Goal: Find specific page/section

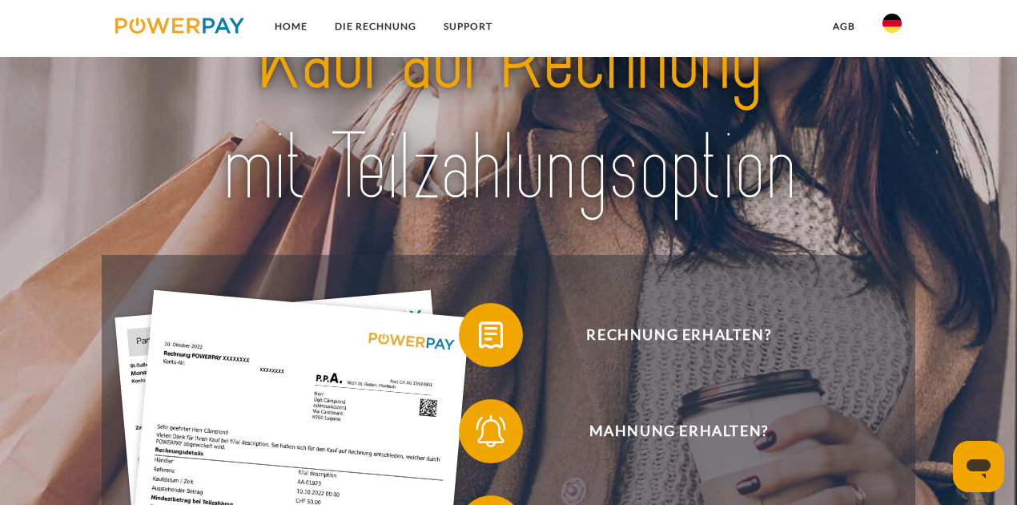
scroll to position [107, 0]
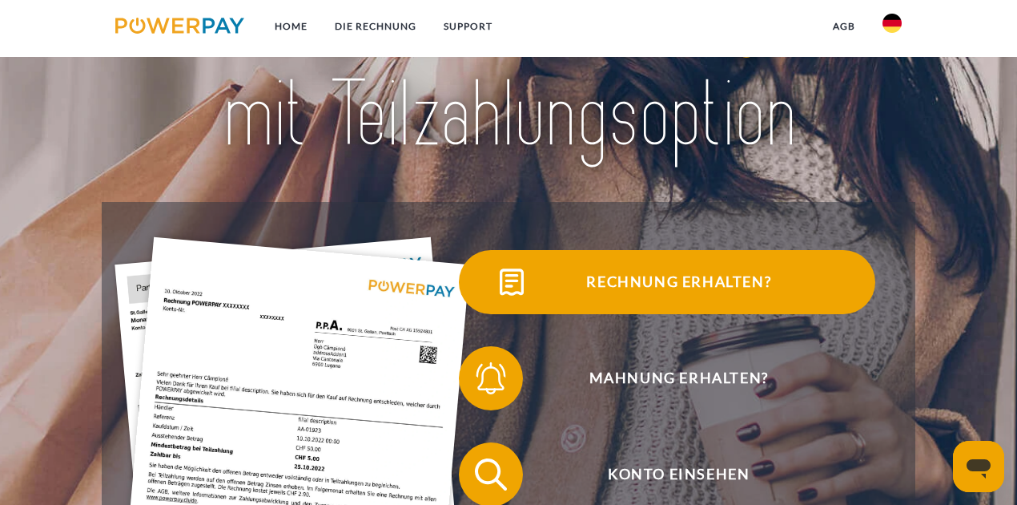
click at [678, 301] on span "Rechnung erhalten?" at bounding box center [679, 282] width 392 height 64
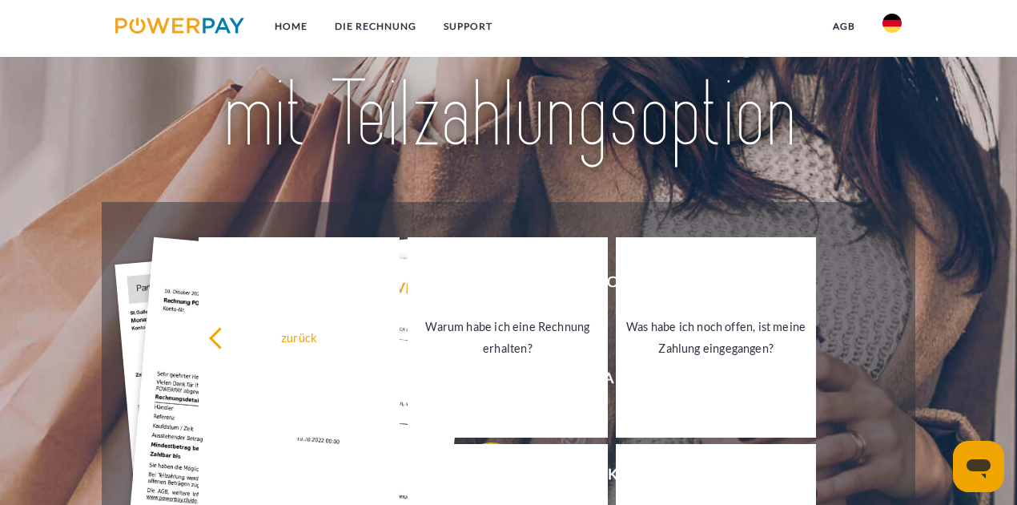
click at [884, 22] on img at bounding box center [892, 23] width 19 height 19
click at [887, 109] on img at bounding box center [892, 116] width 19 height 19
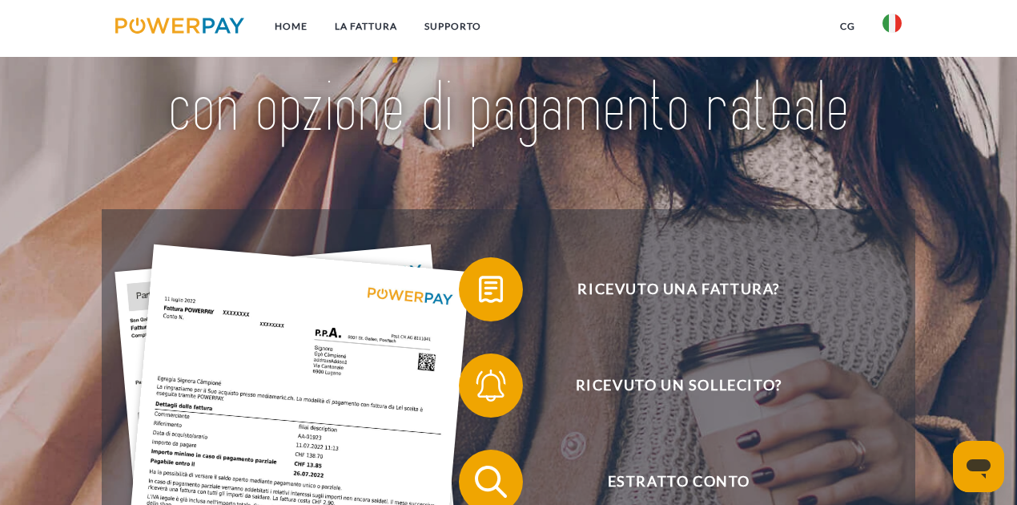
scroll to position [160, 0]
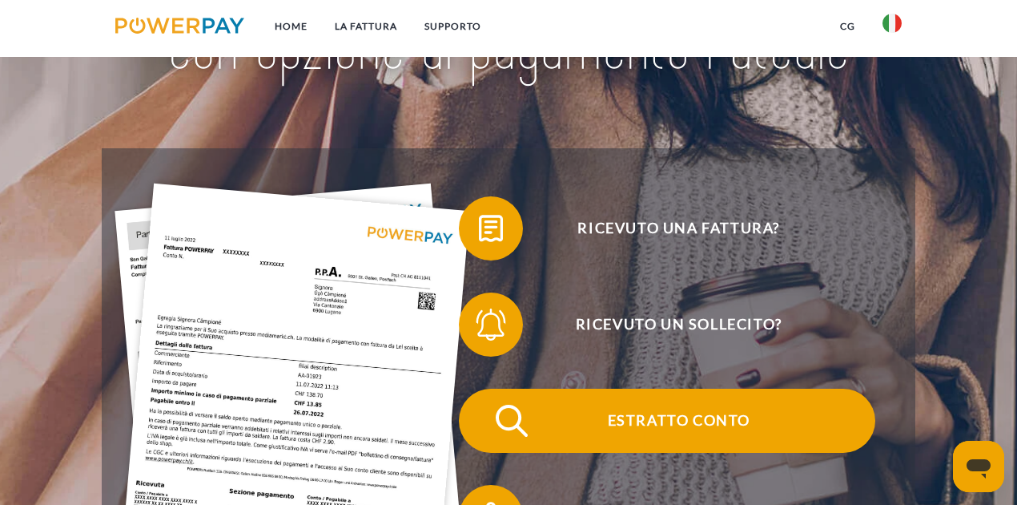
click at [737, 405] on span "Estratto conto" at bounding box center [679, 420] width 392 height 64
